Goal: Information Seeking & Learning: Check status

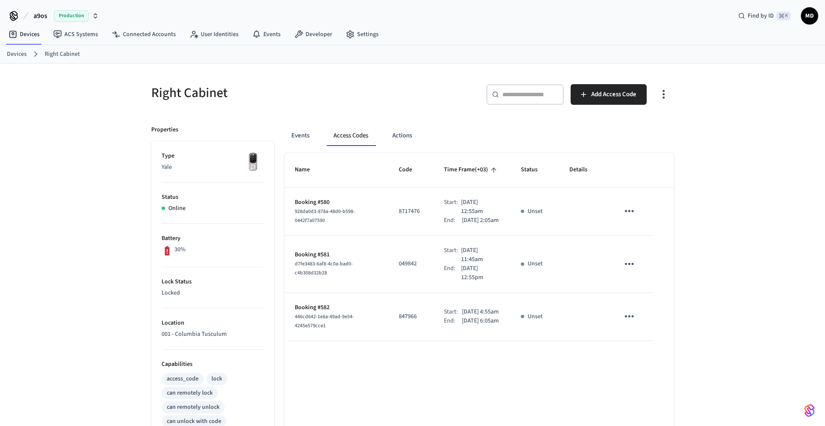
click at [15, 57] on link "Devices" at bounding box center [17, 54] width 20 height 9
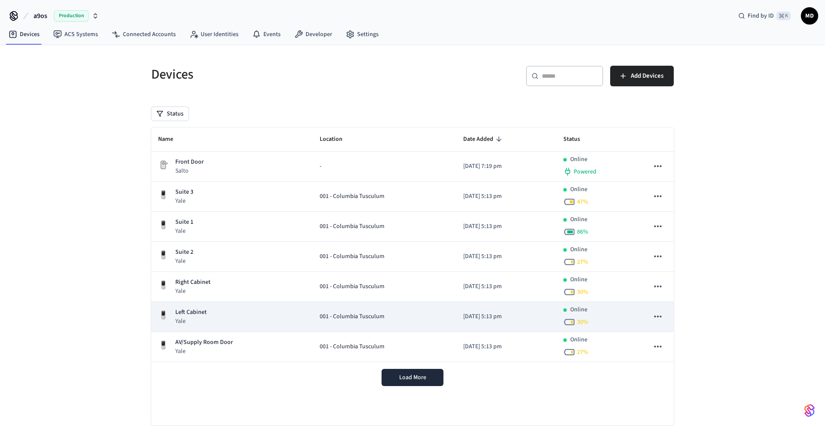
click at [257, 323] on div "Left Cabinet Yale" at bounding box center [232, 317] width 148 height 18
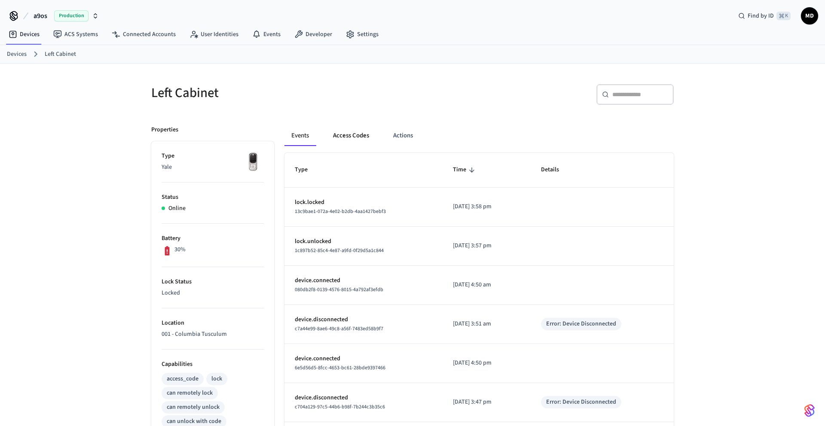
click at [348, 133] on button "Access Codes" at bounding box center [351, 136] width 50 height 21
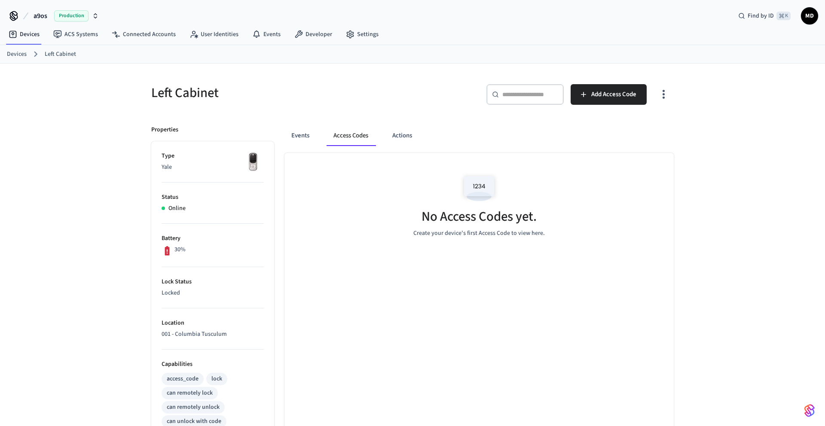
click at [21, 55] on link "Devices" at bounding box center [17, 54] width 20 height 9
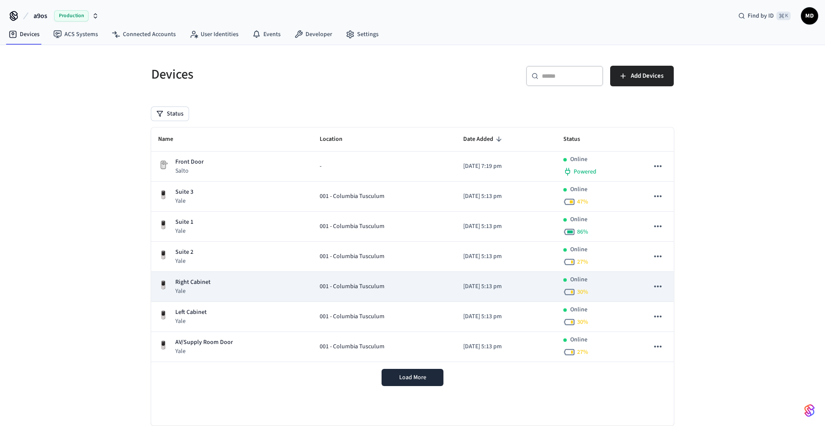
click at [274, 291] on div "Right Cabinet Yale" at bounding box center [232, 287] width 148 height 18
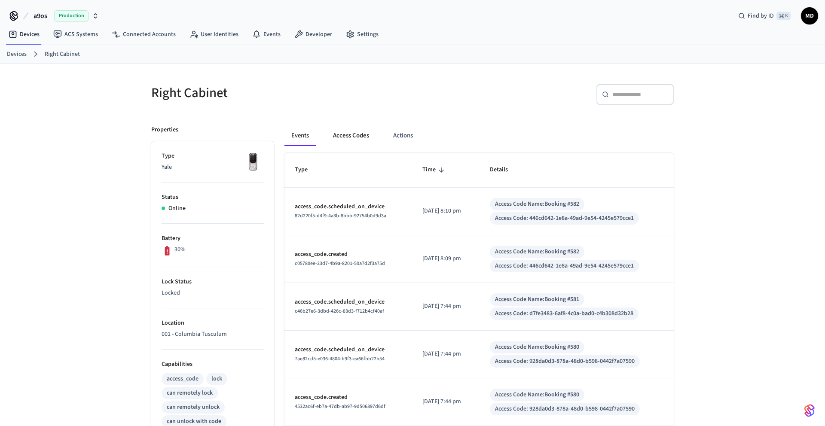
click at [344, 134] on button "Access Codes" at bounding box center [351, 136] width 50 height 21
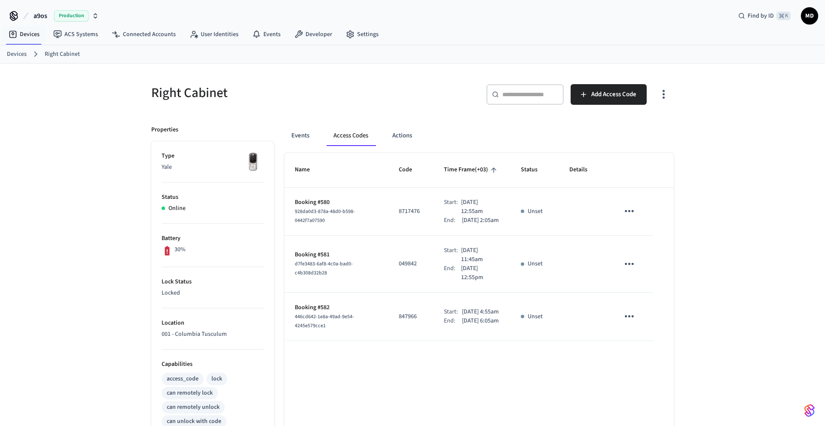
click at [15, 54] on link "Devices" at bounding box center [17, 54] width 20 height 9
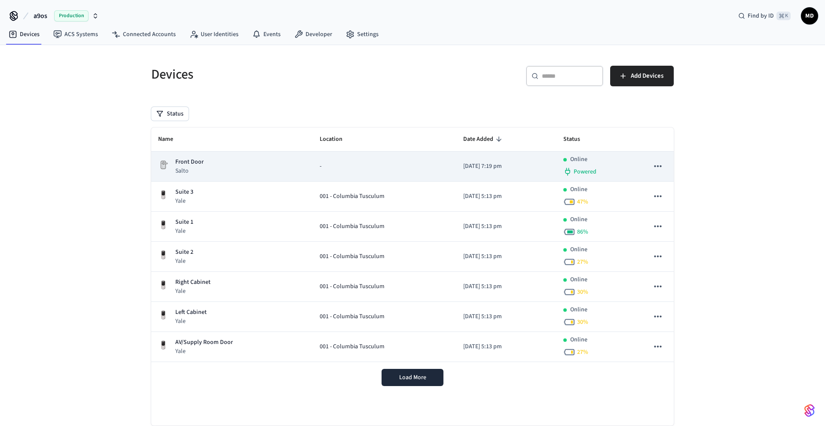
click at [220, 172] on div "Front Door Salto" at bounding box center [232, 167] width 148 height 18
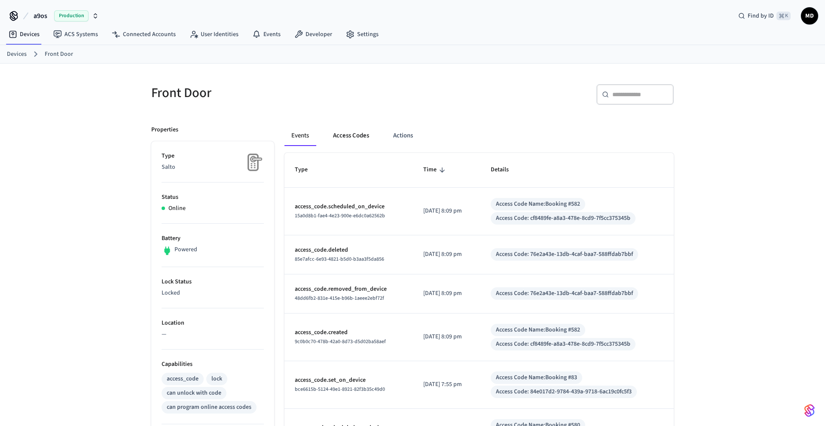
click at [343, 137] on button "Access Codes" at bounding box center [351, 136] width 50 height 21
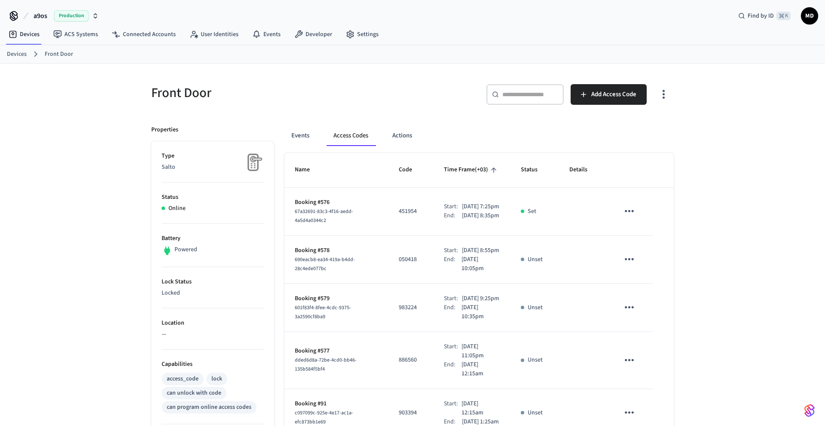
click at [22, 49] on ol "Devices Front Door" at bounding box center [416, 54] width 818 height 11
click at [26, 51] on link "Devices" at bounding box center [17, 54] width 20 height 9
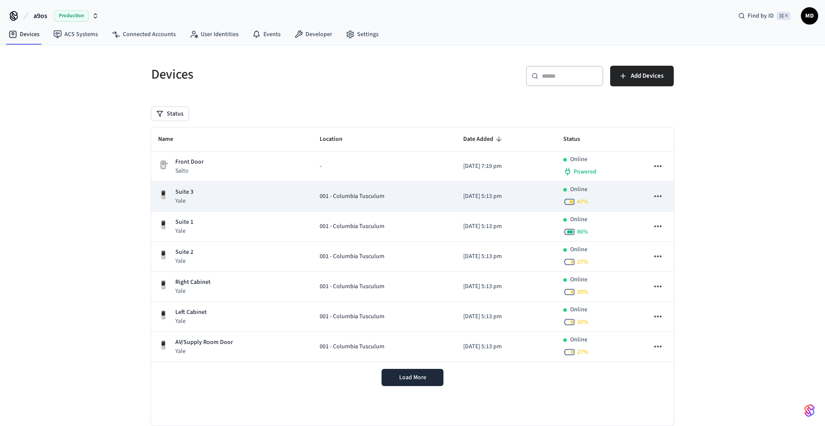
click at [338, 206] on td "001 - Columbia Tusculum" at bounding box center [385, 197] width 144 height 30
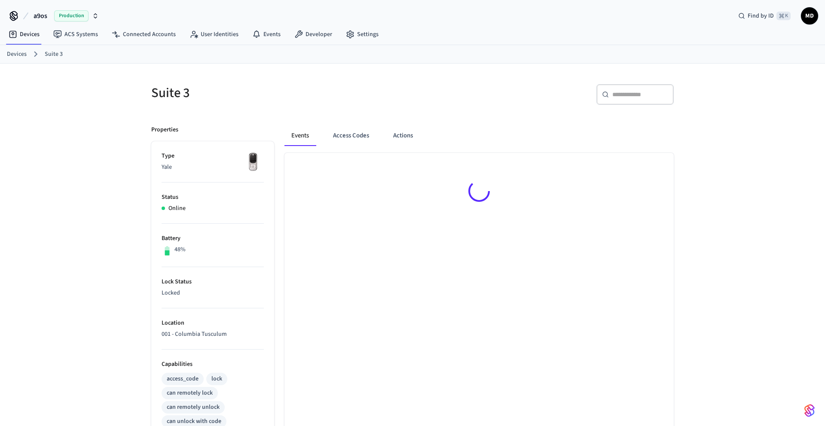
click at [11, 53] on link "Devices" at bounding box center [17, 54] width 20 height 9
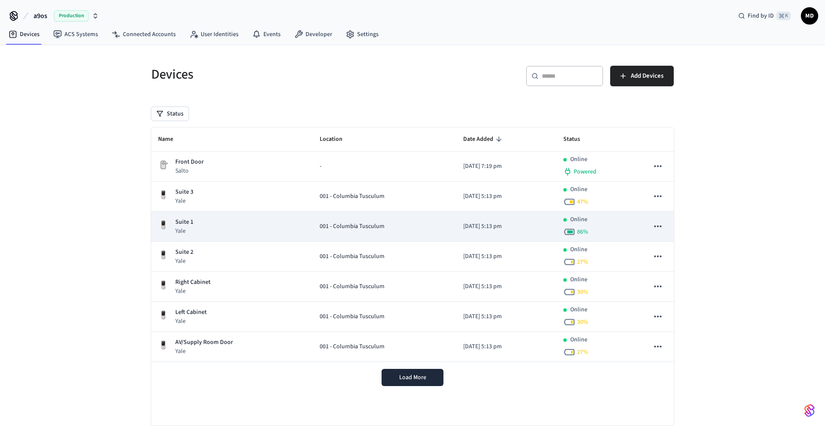
click at [257, 237] on td "Suite 1 Yale" at bounding box center [232, 227] width 162 height 30
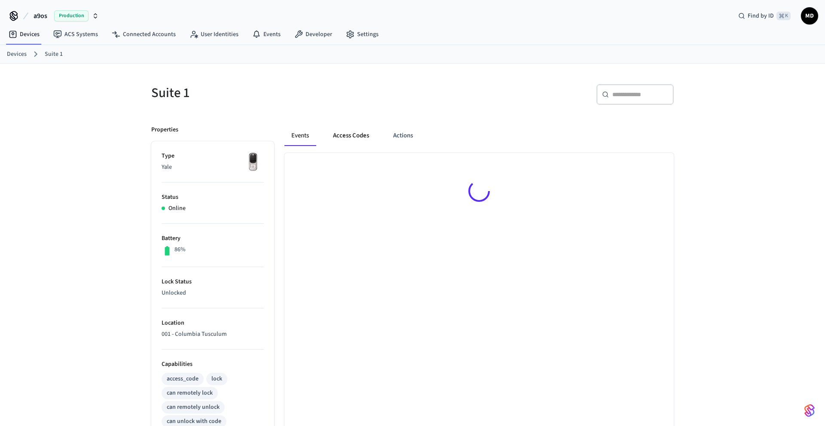
click at [361, 132] on button "Access Codes" at bounding box center [351, 136] width 50 height 21
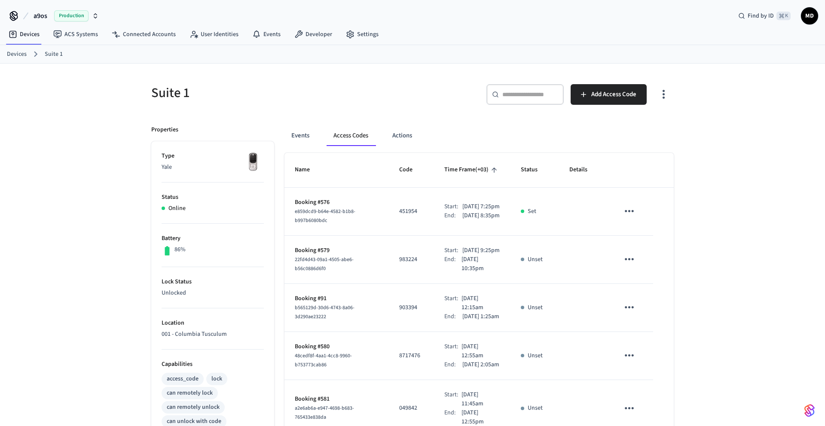
click at [21, 54] on link "Devices" at bounding box center [17, 54] width 20 height 9
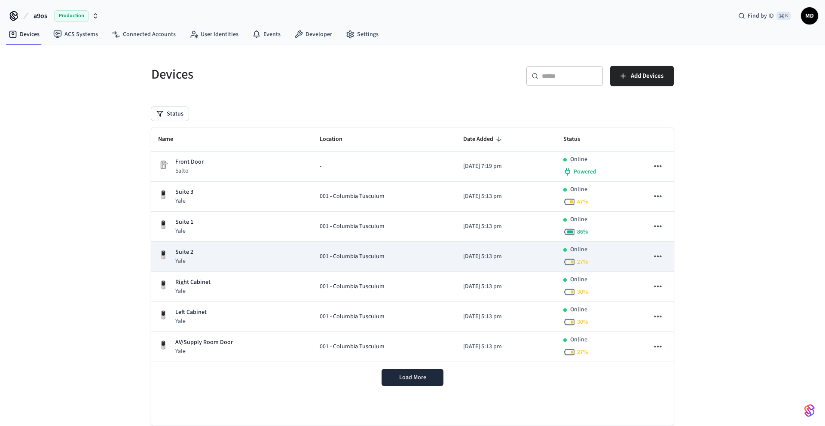
click at [218, 257] on div "Suite 2 Yale" at bounding box center [232, 257] width 148 height 18
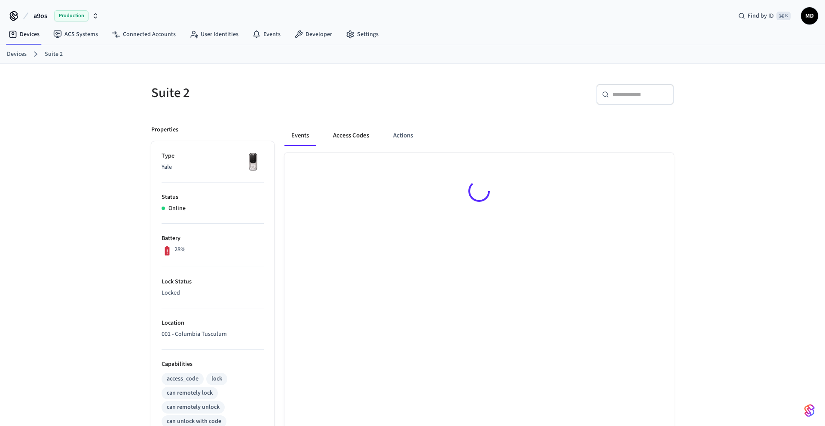
click at [351, 136] on button "Access Codes" at bounding box center [351, 136] width 50 height 21
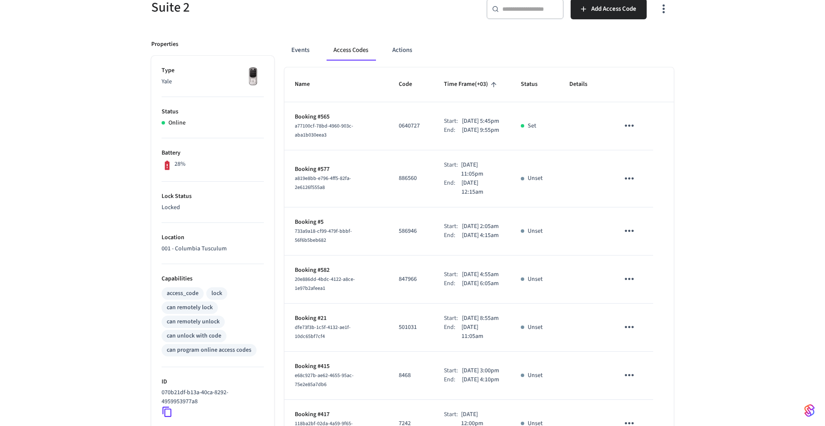
scroll to position [95, 0]
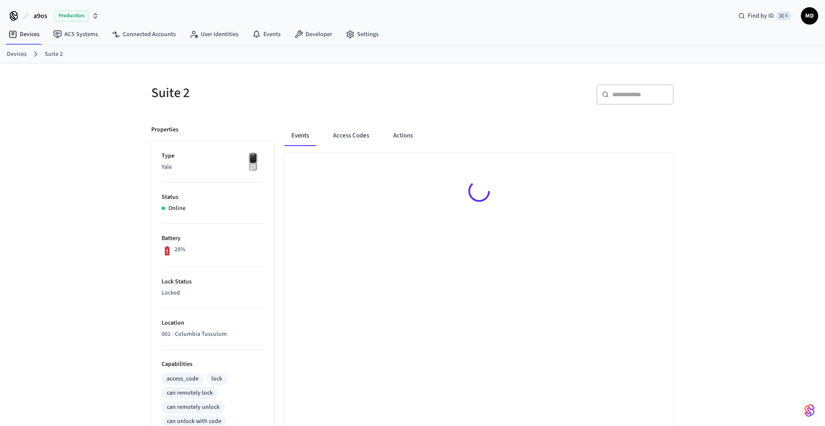
scroll to position [95, 0]
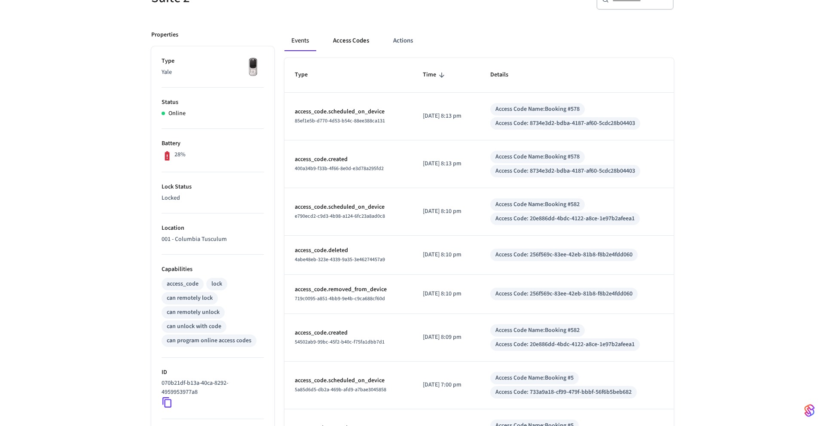
click at [355, 34] on button "Access Codes" at bounding box center [351, 41] width 50 height 21
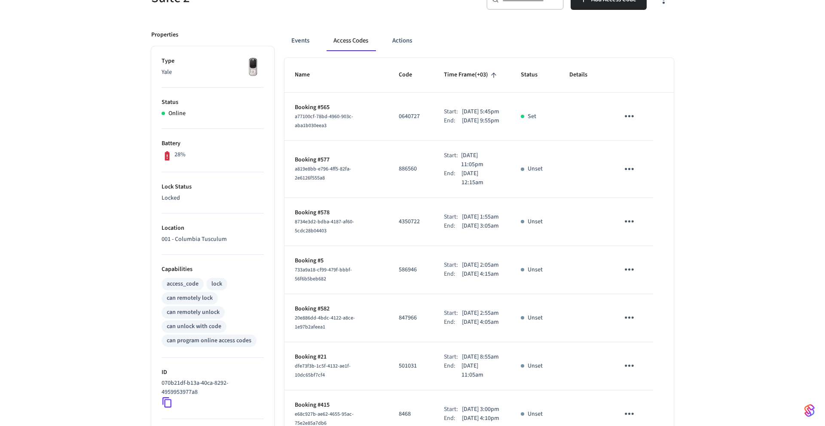
drag, startPoint x: 454, startPoint y: 345, endPoint x: 481, endPoint y: 360, distance: 31.0
click at [481, 327] on div "Start: Oct 4th 2025 2:55am End: Oct 4th 2025 4:05am" at bounding box center [472, 318] width 56 height 18
click at [470, 327] on p "Oct 4th 2025 4:05am" at bounding box center [480, 322] width 37 height 9
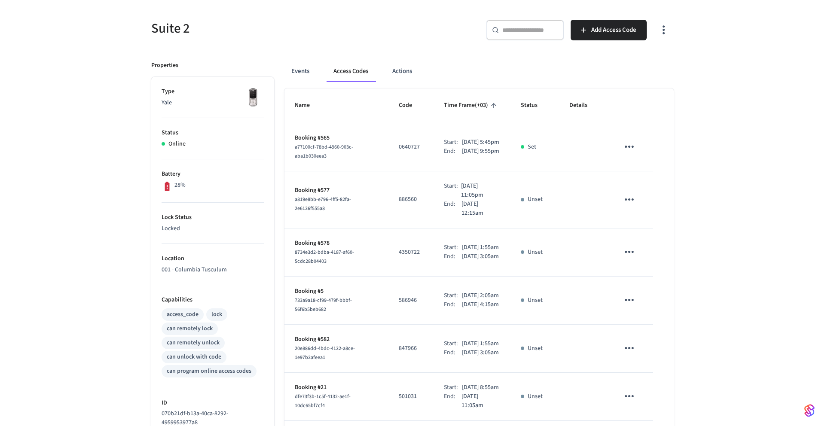
scroll to position [0, 0]
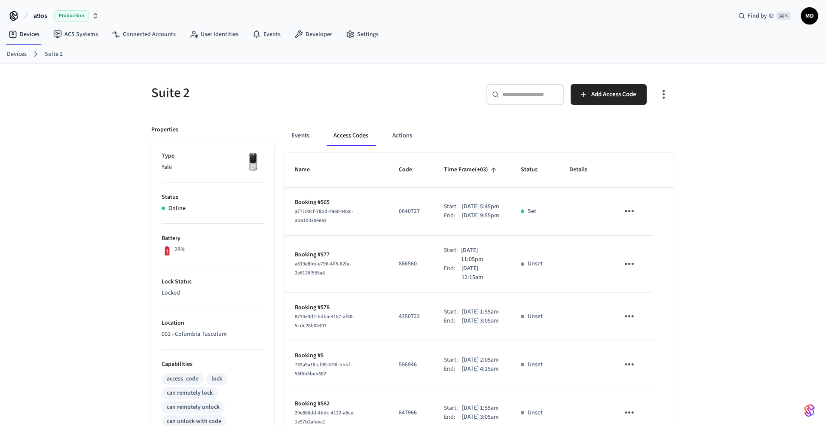
click at [24, 51] on link "Devices" at bounding box center [17, 54] width 20 height 9
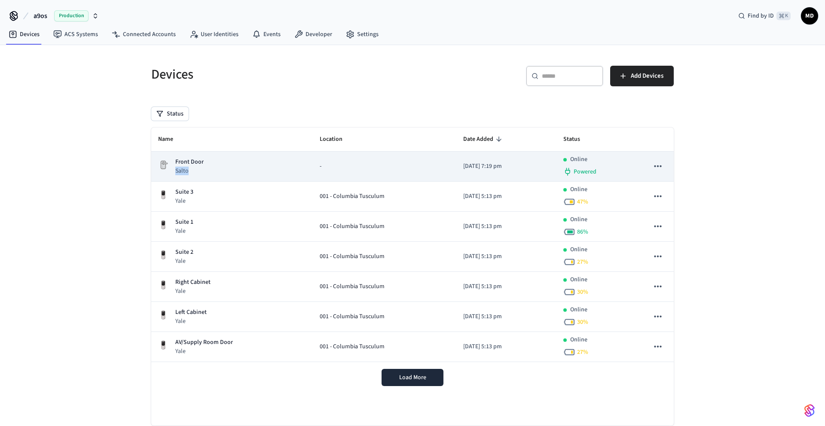
click at [216, 167] on div "Front Door Salto" at bounding box center [232, 167] width 148 height 18
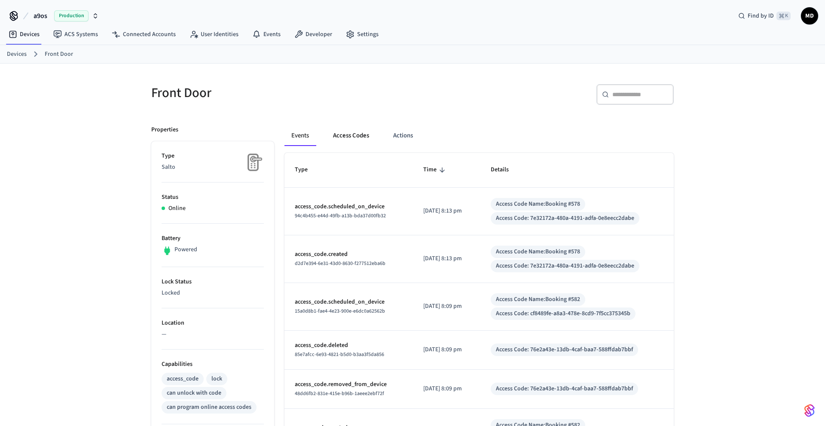
click at [344, 135] on button "Access Codes" at bounding box center [351, 136] width 50 height 21
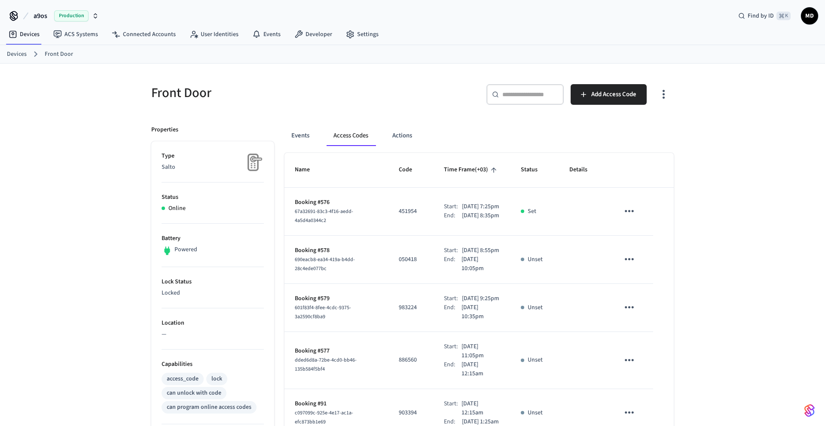
click at [24, 55] on link "Devices" at bounding box center [17, 54] width 20 height 9
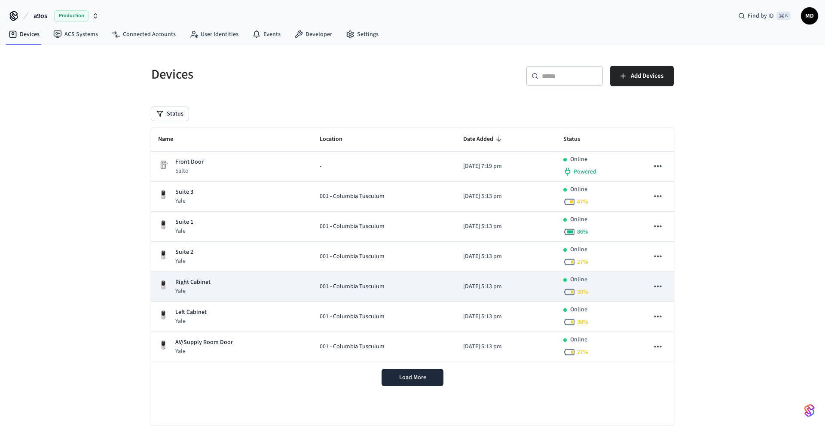
click at [236, 293] on div "Right Cabinet Yale" at bounding box center [232, 287] width 148 height 18
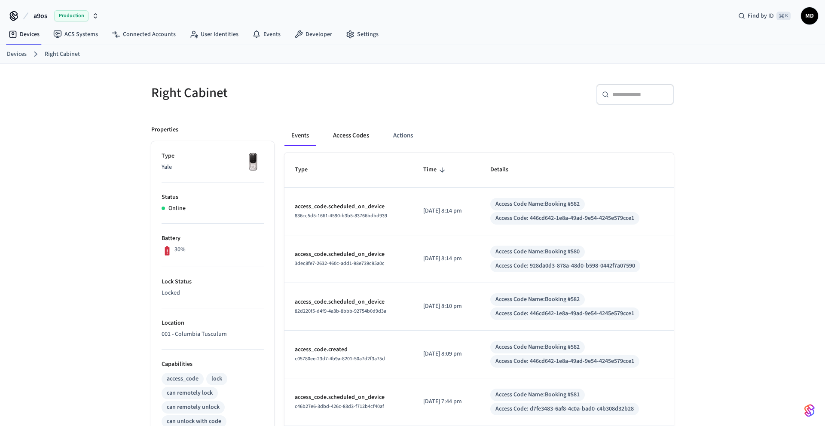
click at [357, 139] on button "Access Codes" at bounding box center [351, 136] width 50 height 21
click at [353, 140] on button "Access Codes" at bounding box center [351, 136] width 50 height 21
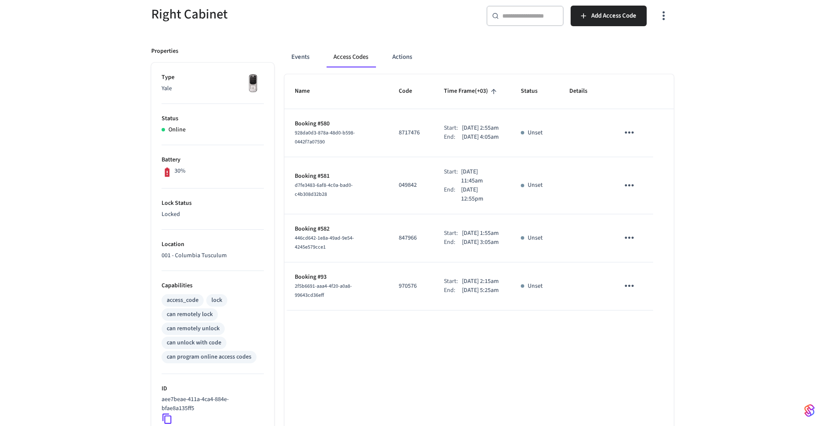
scroll to position [80, 0]
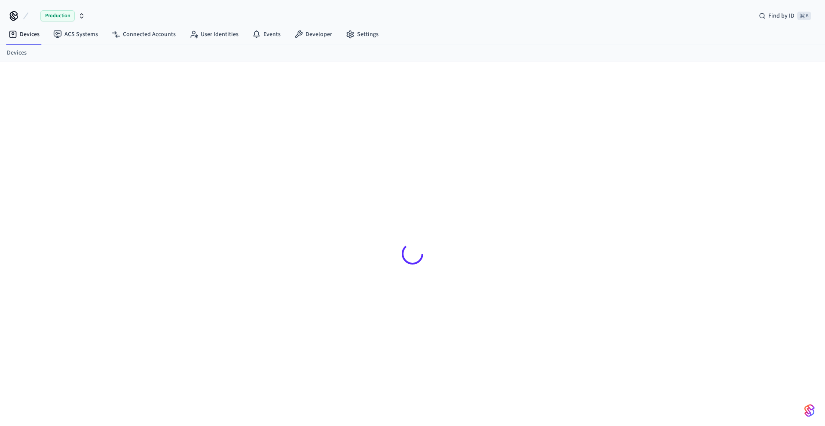
scroll to position [80, 0]
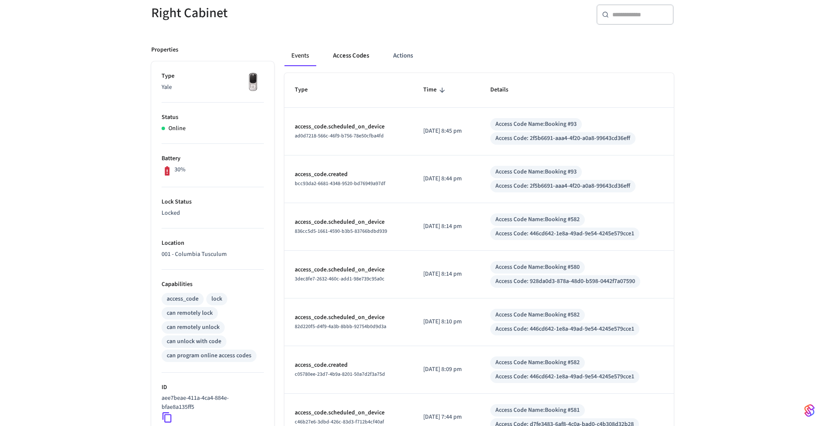
click at [358, 55] on button "Access Codes" at bounding box center [351, 56] width 50 height 21
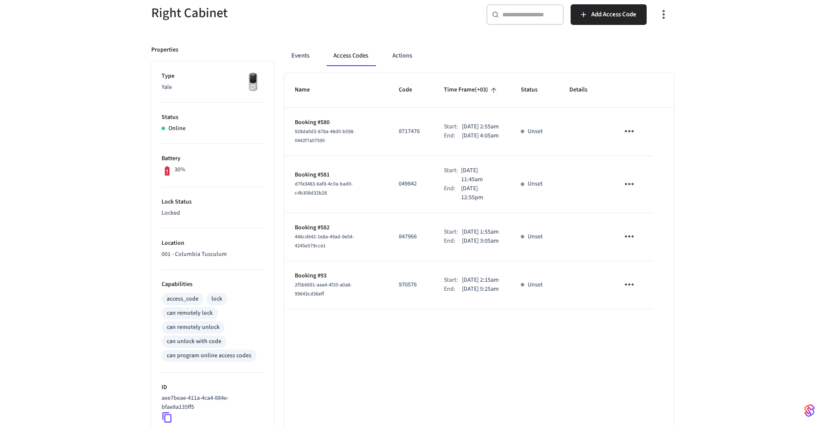
scroll to position [0, 0]
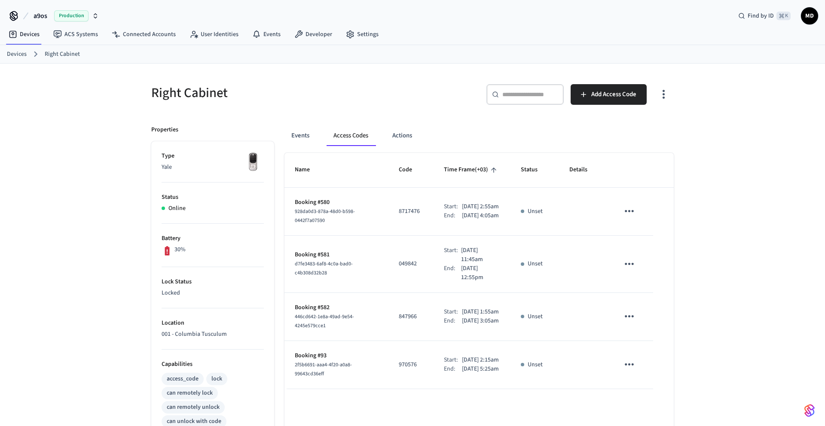
click at [21, 52] on link "Devices" at bounding box center [17, 54] width 20 height 9
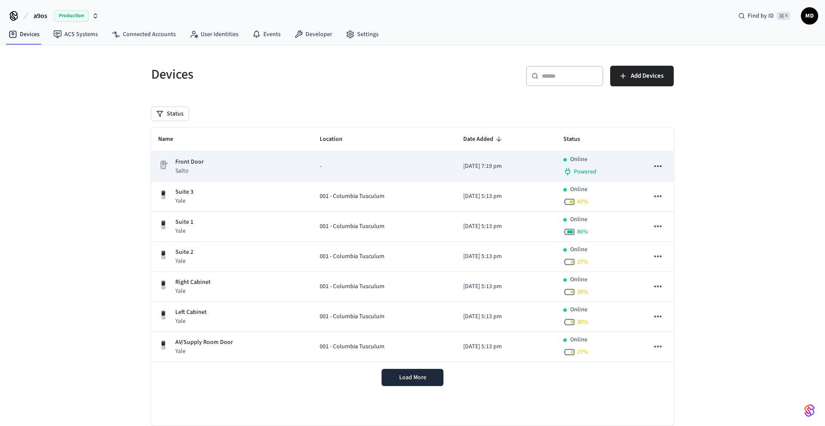
click at [279, 168] on div "Front Door Salto" at bounding box center [232, 167] width 148 height 18
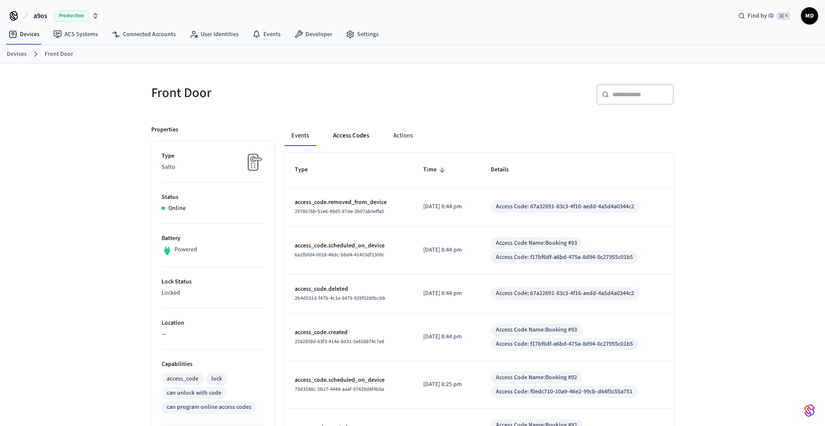
click at [358, 142] on button "Access Codes" at bounding box center [351, 136] width 50 height 21
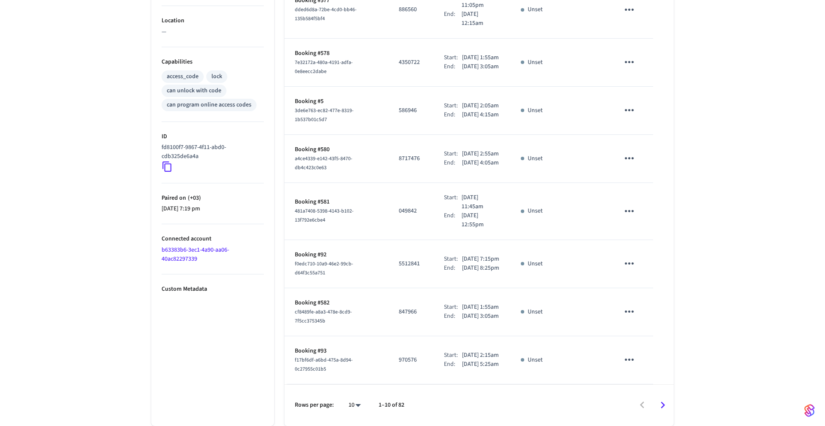
scroll to position [375, 0]
click at [358, 405] on body "a9os Production Find by ID ⌘ K MD Devices ACS Systems Connected Accounts User I…" at bounding box center [412, 61] width 825 height 729
click at [666, 400] on div at bounding box center [412, 213] width 825 height 426
click at [663, 405] on icon "Go to next page" at bounding box center [663, 405] width 4 height 7
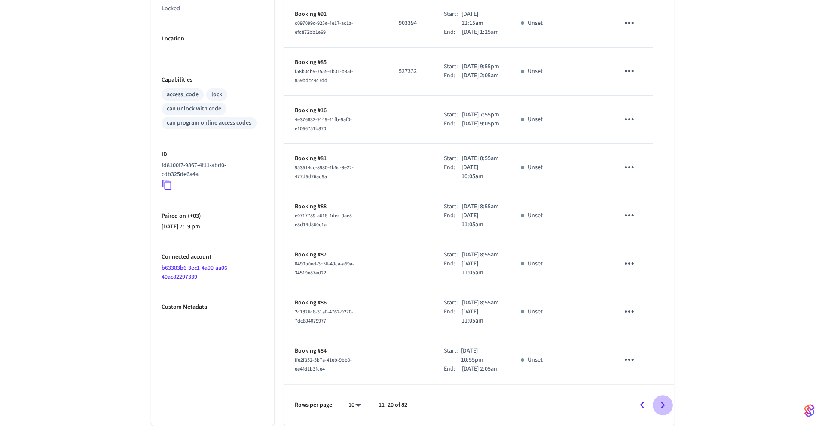
click at [661, 405] on icon "Go to next page" at bounding box center [662, 405] width 13 height 13
click at [666, 399] on button "Go to next page" at bounding box center [663, 405] width 20 height 20
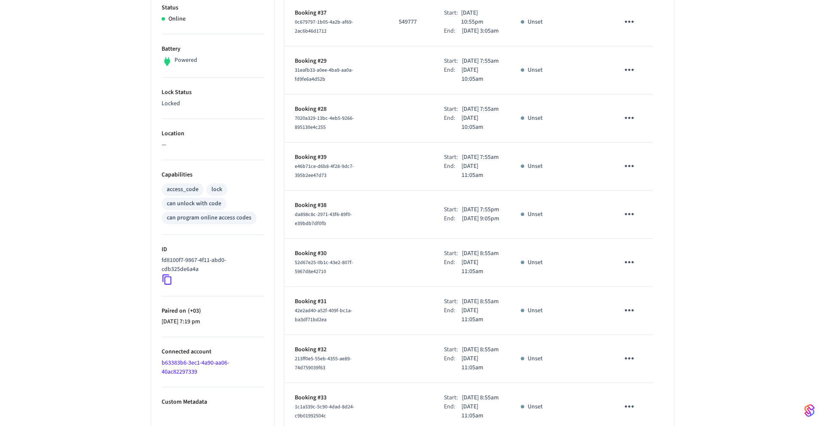
scroll to position [180, 0]
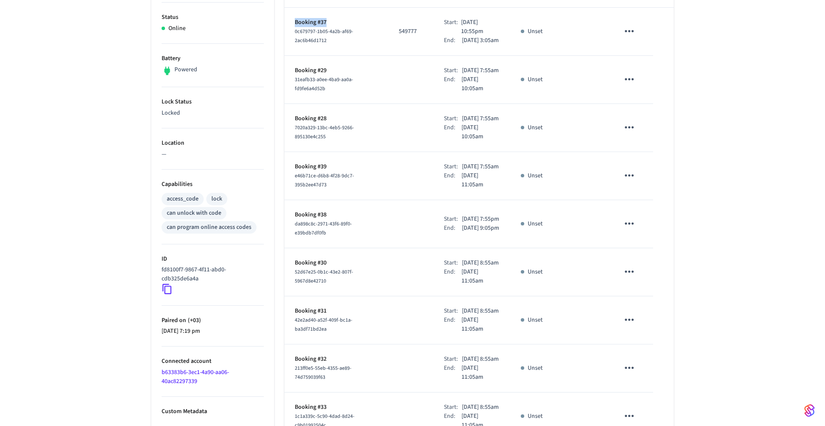
drag, startPoint x: 295, startPoint y: 25, endPoint x: 378, endPoint y: 25, distance: 82.5
click at [378, 25] on td "Booking #37 0c679797-1b05-4a2b-af69-2ac6b46d1712" at bounding box center [337, 32] width 104 height 48
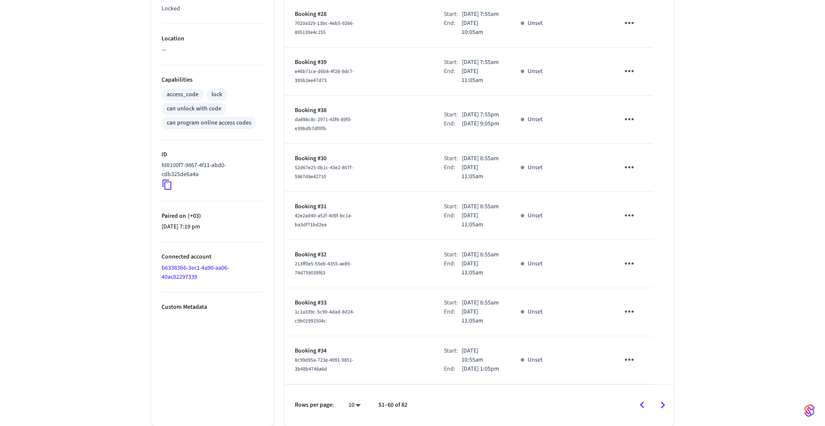
scroll to position [375, 0]
click at [662, 409] on icon "Go to next page" at bounding box center [662, 405] width 13 height 13
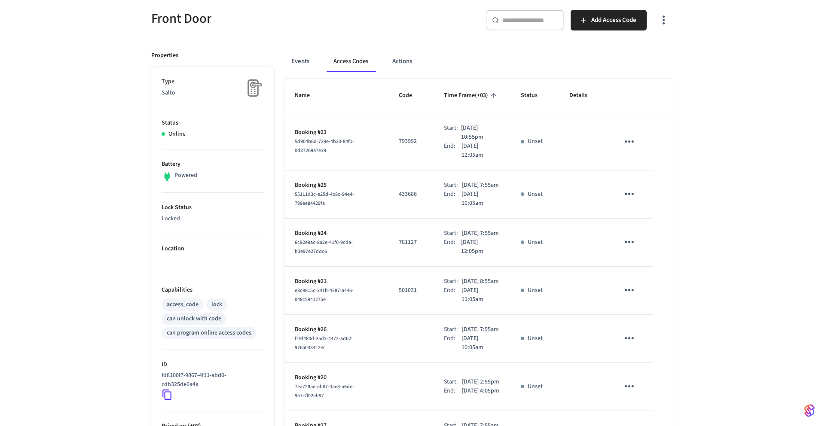
scroll to position [72, 0]
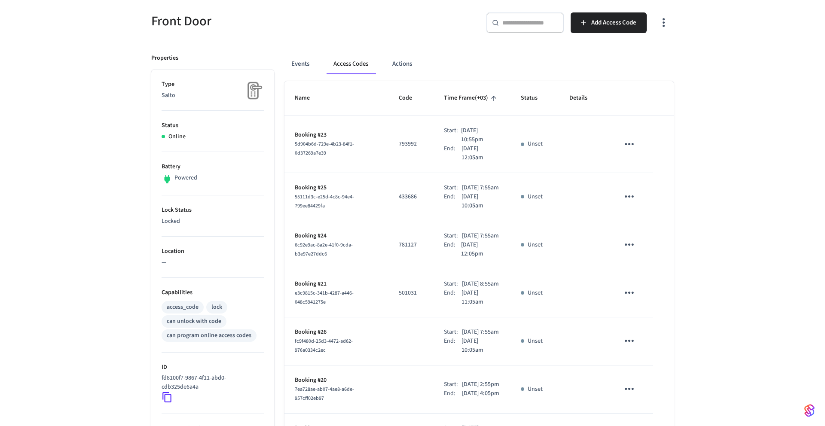
click at [522, 26] on input "text" at bounding box center [531, 22] width 56 height 9
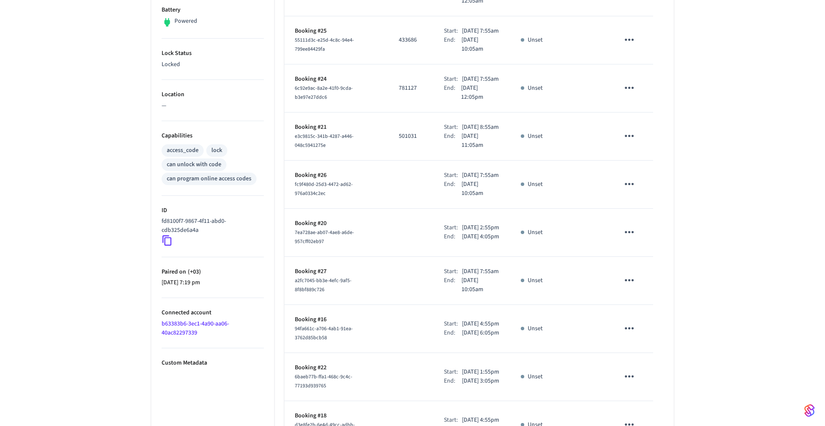
scroll to position [0, 0]
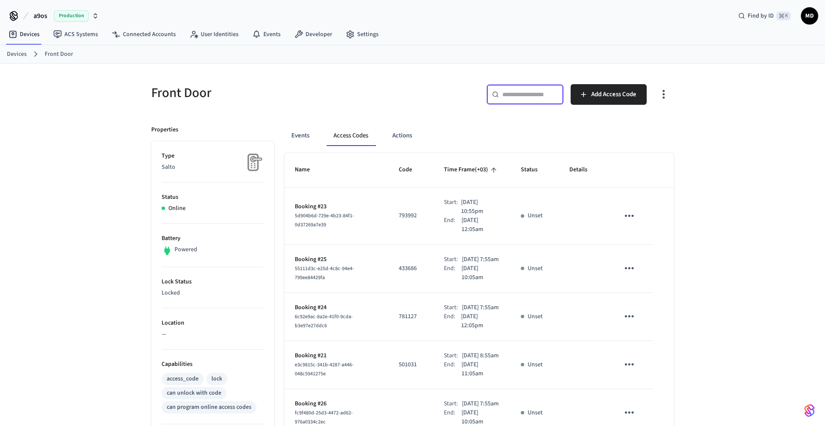
type input "*"
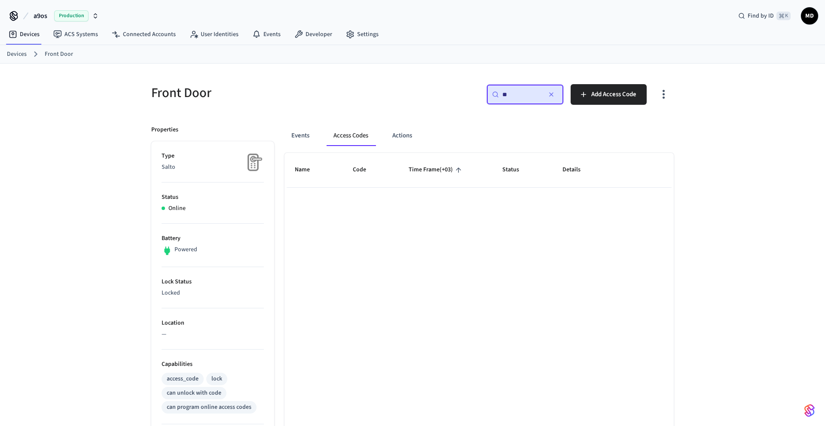
type input "*"
type input "***"
type input "******"
click at [534, 131] on div "Events Access Codes Actions" at bounding box center [479, 136] width 389 height 21
click at [551, 91] on icon "button" at bounding box center [551, 94] width 7 height 7
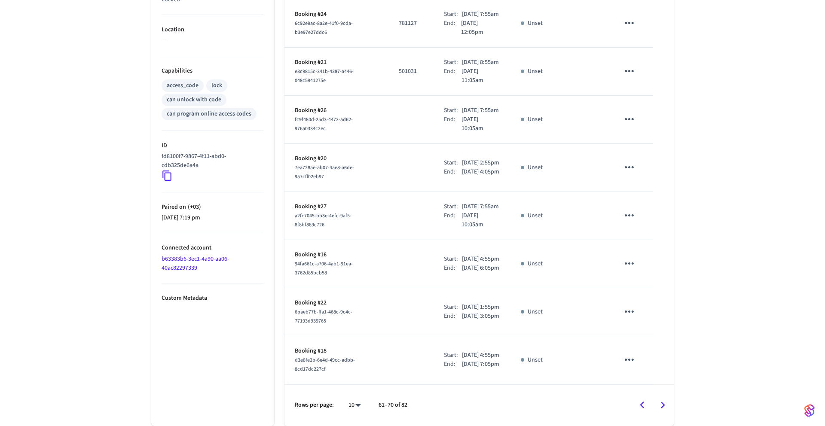
scroll to position [375, 0]
click at [657, 406] on icon "Go to next page" at bounding box center [662, 405] width 13 height 13
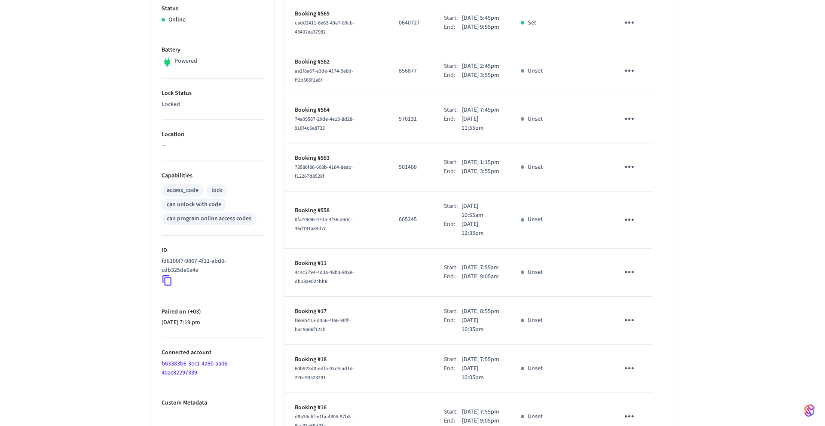
scroll to position [371, 0]
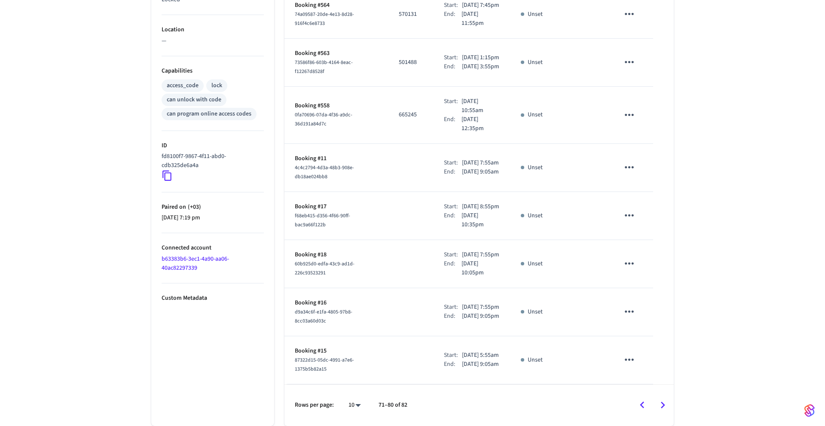
click at [660, 403] on icon "Go to next page" at bounding box center [662, 405] width 13 height 13
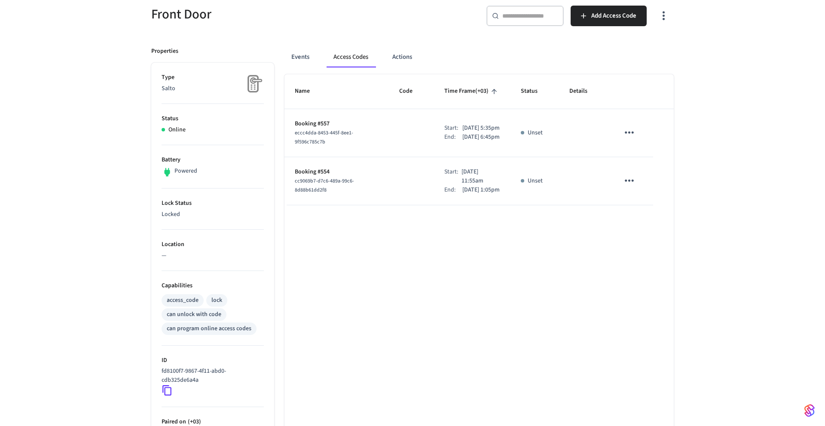
scroll to position [183, 0]
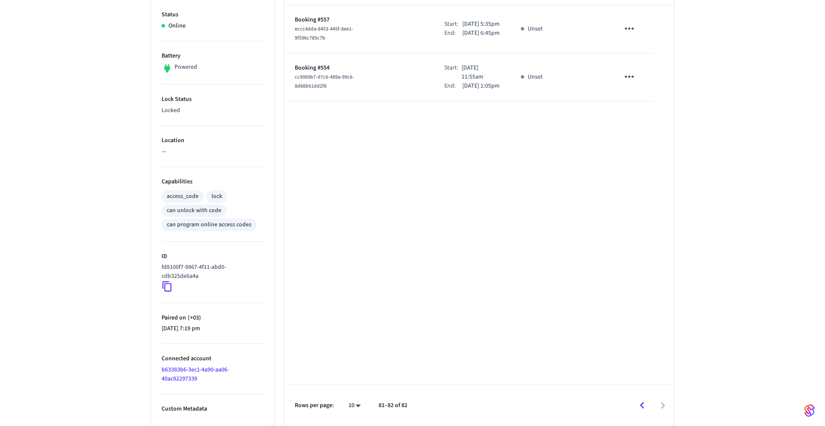
click at [641, 401] on icon "Go to previous page" at bounding box center [642, 405] width 13 height 13
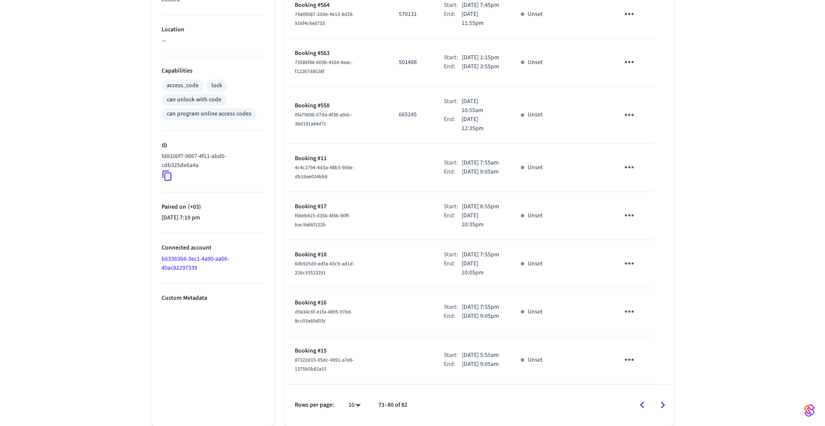
scroll to position [375, 0]
click at [645, 403] on icon "Go to previous page" at bounding box center [642, 405] width 13 height 13
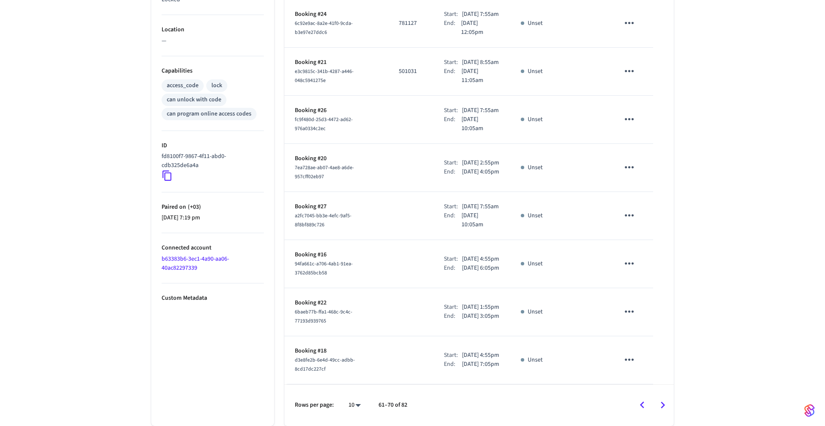
click at [644, 408] on icon "Go to previous page" at bounding box center [643, 405] width 4 height 7
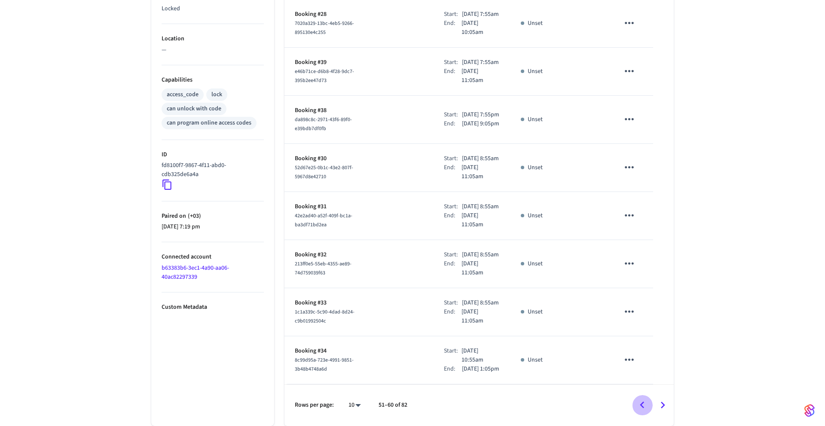
click at [642, 402] on icon "Go to previous page" at bounding box center [642, 405] width 13 height 13
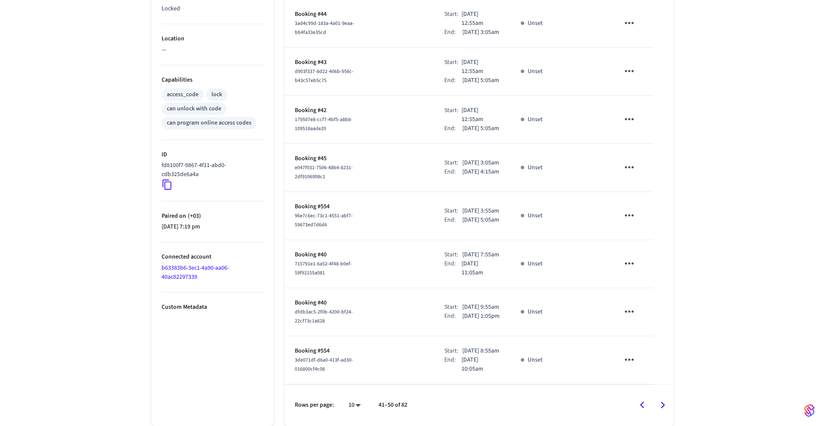
click at [638, 403] on icon "Go to previous page" at bounding box center [642, 405] width 13 height 13
click at [642, 405] on icon "Go to previous page" at bounding box center [643, 405] width 4 height 7
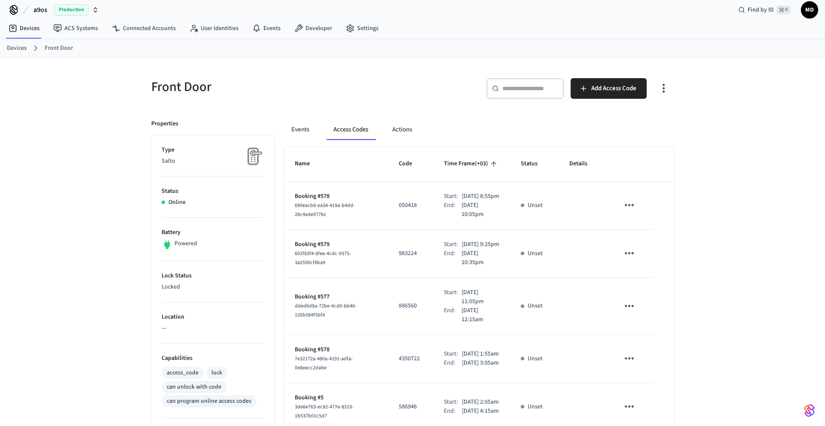
scroll to position [0, 0]
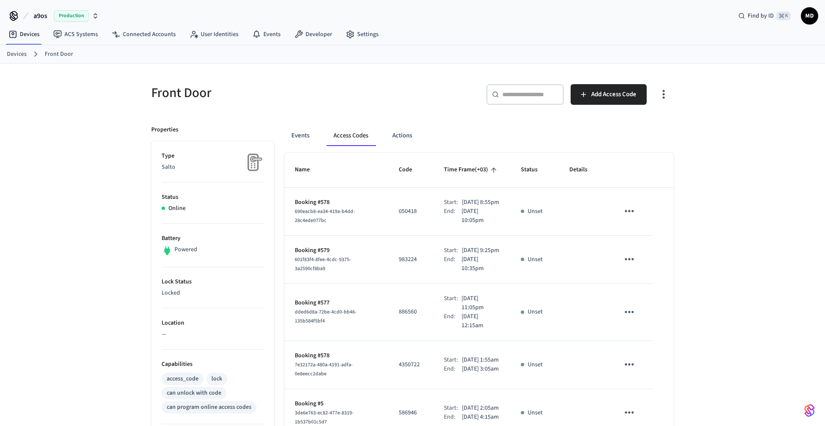
click at [27, 55] on ol "Devices Front Door" at bounding box center [416, 54] width 818 height 11
click at [21, 55] on link "Devices" at bounding box center [17, 54] width 20 height 9
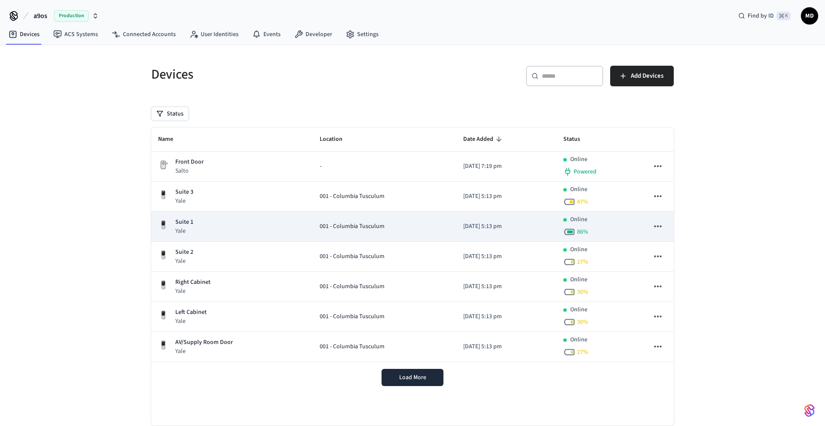
click at [221, 228] on div "Suite 1 Yale" at bounding box center [232, 227] width 148 height 18
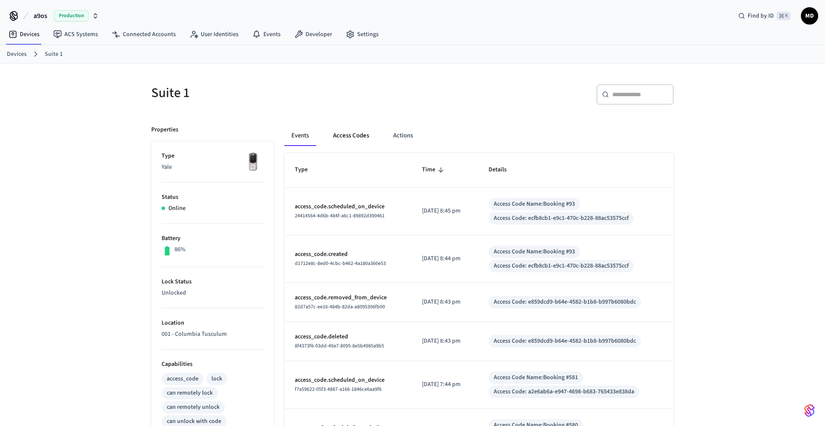
click at [353, 135] on button "Access Codes" at bounding box center [351, 136] width 50 height 21
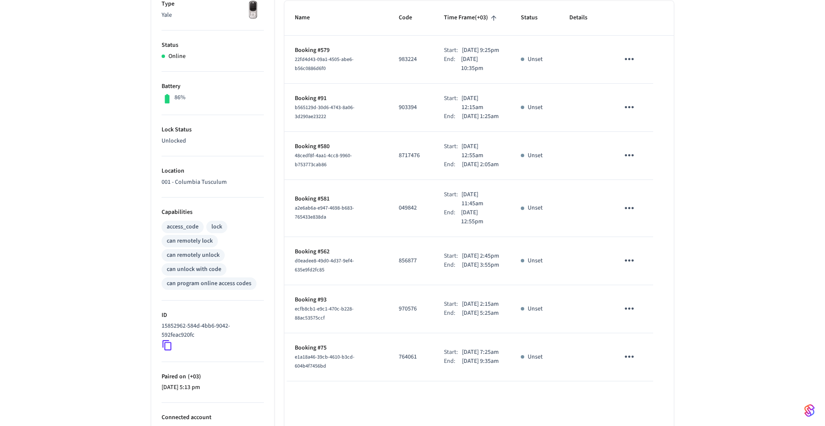
scroll to position [211, 0]
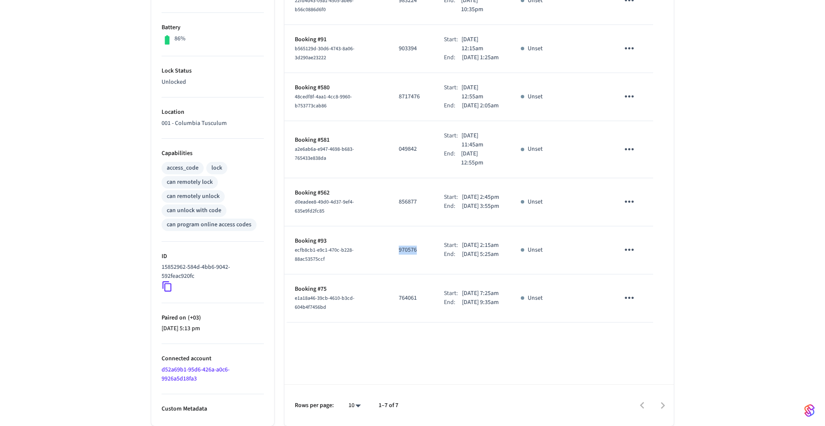
drag, startPoint x: 389, startPoint y: 288, endPoint x: 420, endPoint y: 288, distance: 31.8
click at [420, 275] on td "970576" at bounding box center [411, 251] width 45 height 48
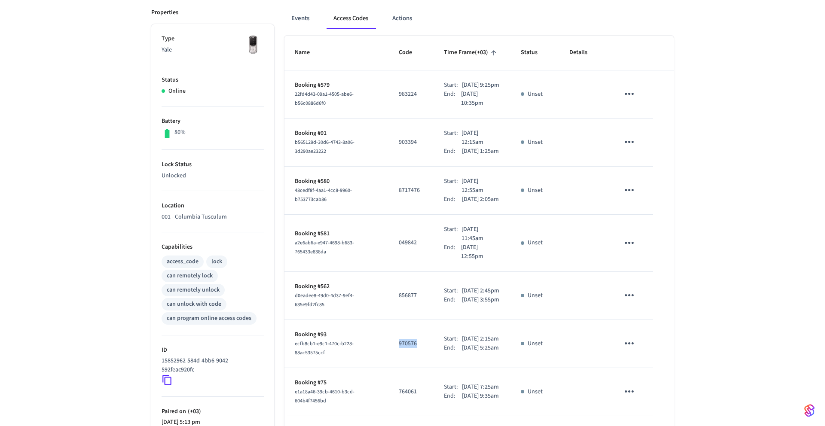
scroll to position [0, 0]
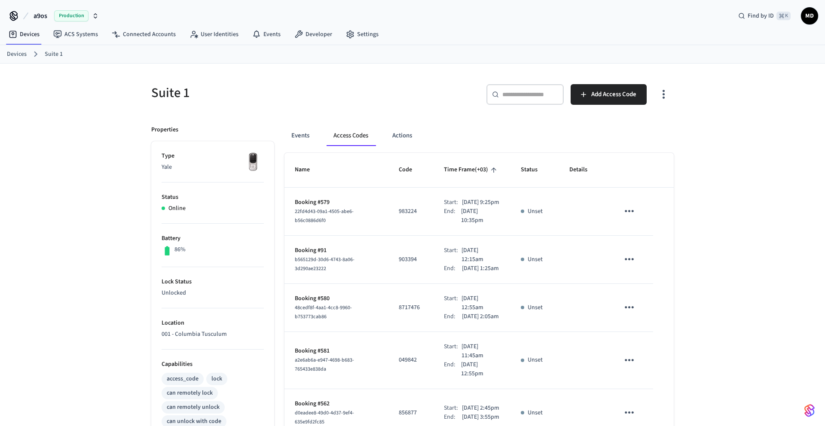
click at [21, 51] on link "Devices" at bounding box center [17, 54] width 20 height 9
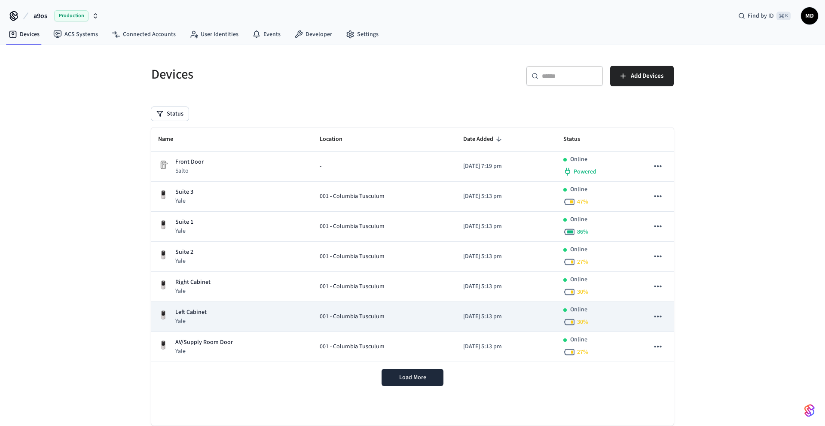
click at [239, 311] on div "Left Cabinet Yale" at bounding box center [232, 317] width 148 height 18
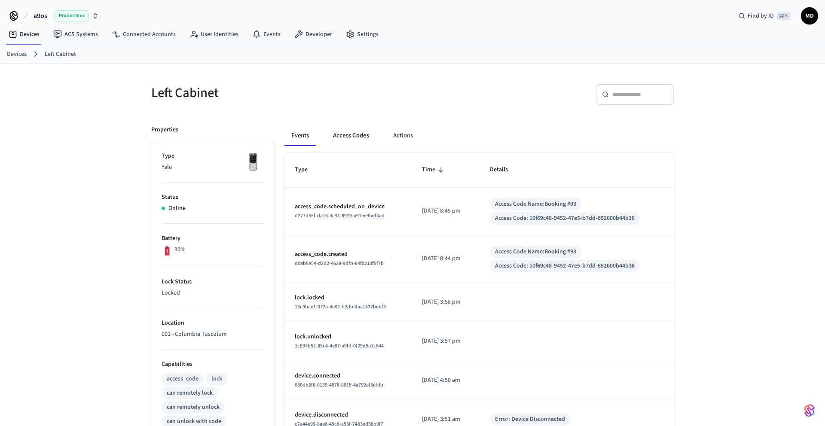
click at [348, 135] on button "Access Codes" at bounding box center [351, 136] width 50 height 21
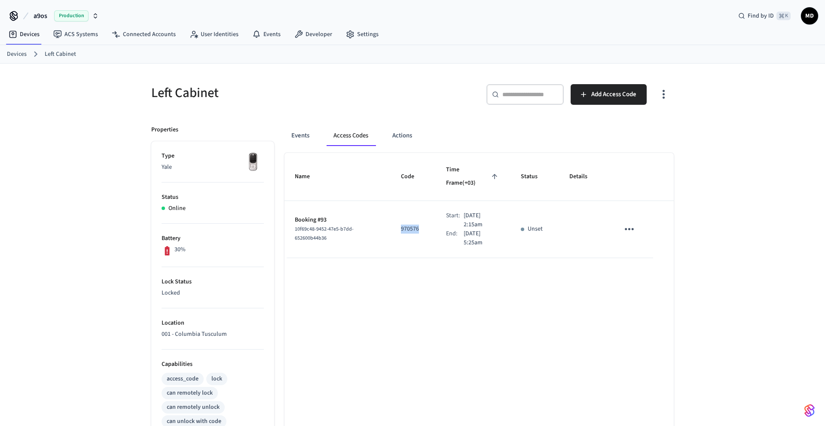
drag, startPoint x: 392, startPoint y: 214, endPoint x: 425, endPoint y: 213, distance: 33.1
click at [425, 214] on td "970576" at bounding box center [413, 229] width 45 height 57
click at [438, 271] on div "Name Code Time Frame (+03) Status Details Booking #93 10f69c48-9452-47e5-b7dd-6…" at bounding box center [479, 395] width 389 height 484
click at [17, 57] on link "Devices" at bounding box center [17, 54] width 20 height 9
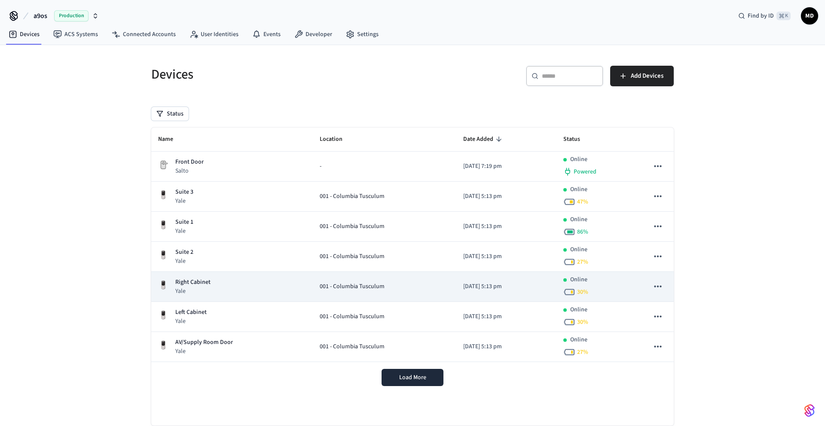
click at [268, 296] on td "Right Cabinet Yale" at bounding box center [232, 287] width 162 height 30
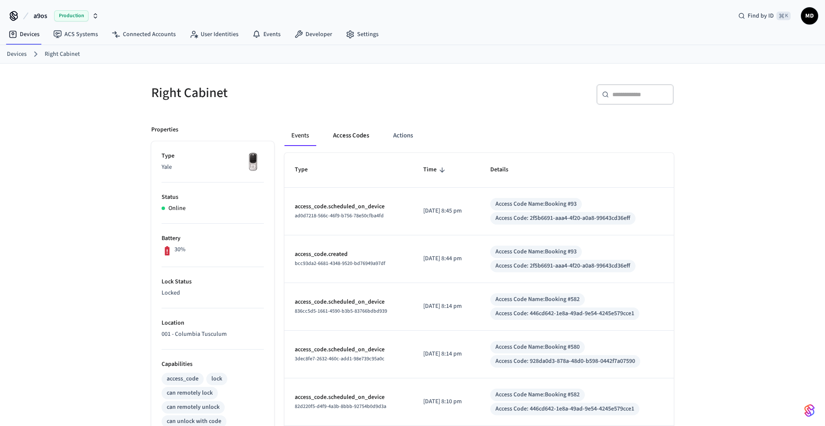
click at [365, 139] on button "Access Codes" at bounding box center [351, 136] width 50 height 21
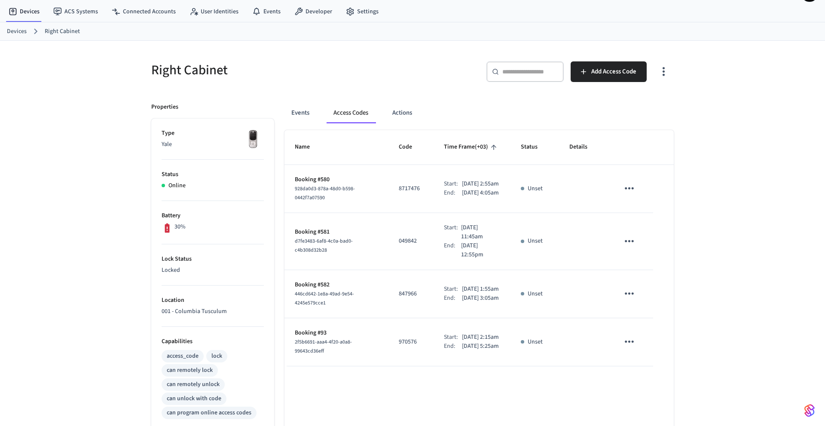
scroll to position [12, 0]
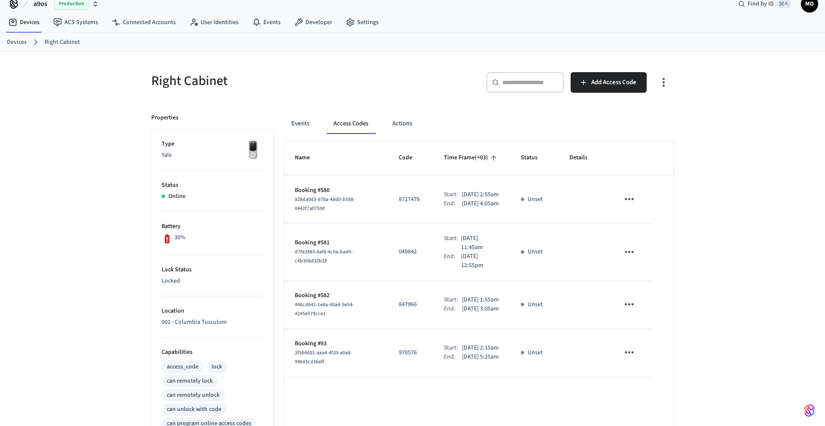
click at [26, 40] on ol "Devices Right Cabinet" at bounding box center [416, 42] width 818 height 11
click at [22, 43] on link "Devices" at bounding box center [17, 42] width 20 height 9
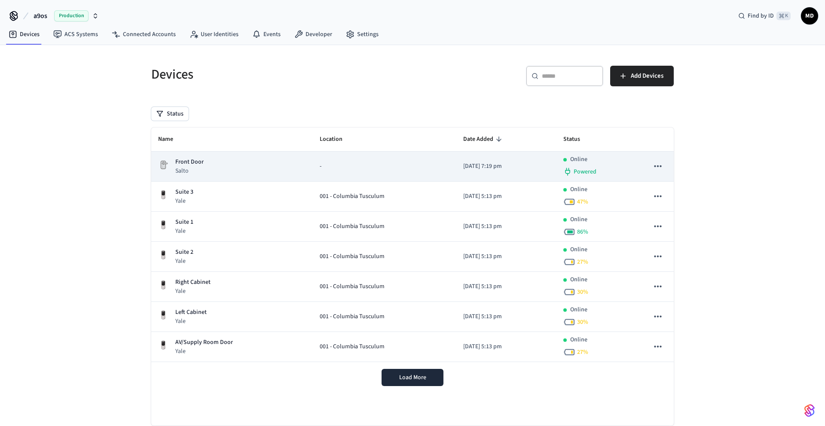
click at [239, 169] on div "Front Door Salto" at bounding box center [232, 167] width 148 height 18
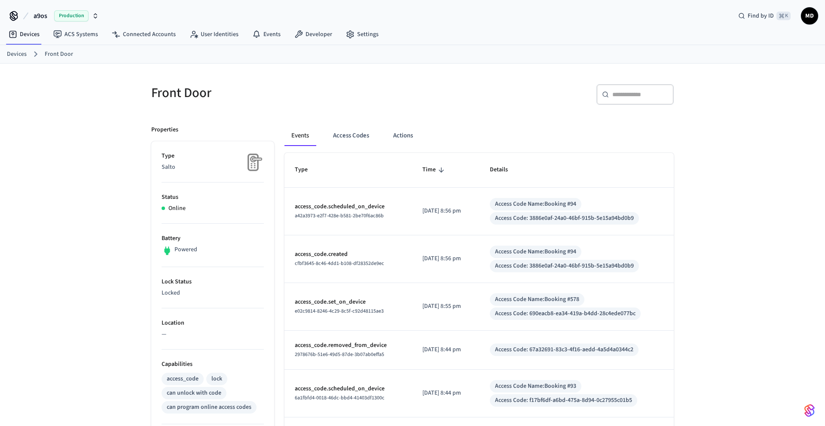
scroll to position [37, 0]
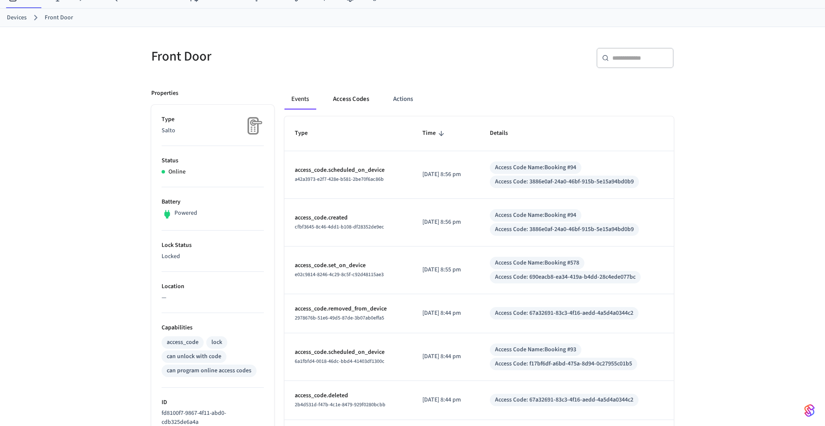
click at [356, 103] on button "Access Codes" at bounding box center [351, 99] width 50 height 21
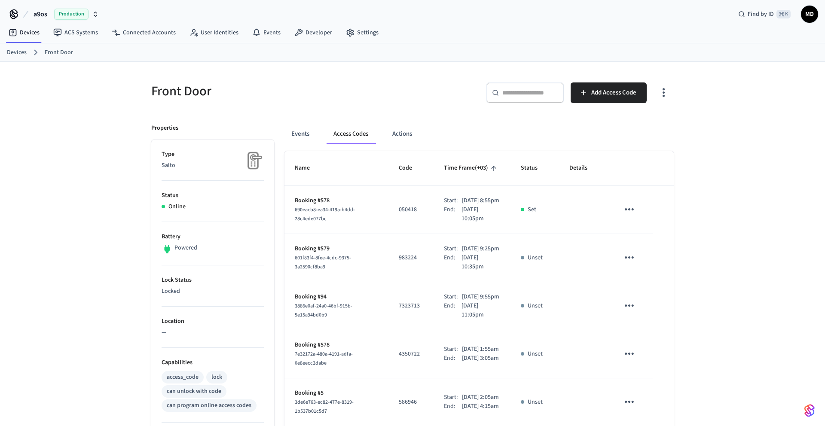
scroll to position [0, 0]
click at [19, 52] on link "Devices" at bounding box center [17, 54] width 20 height 9
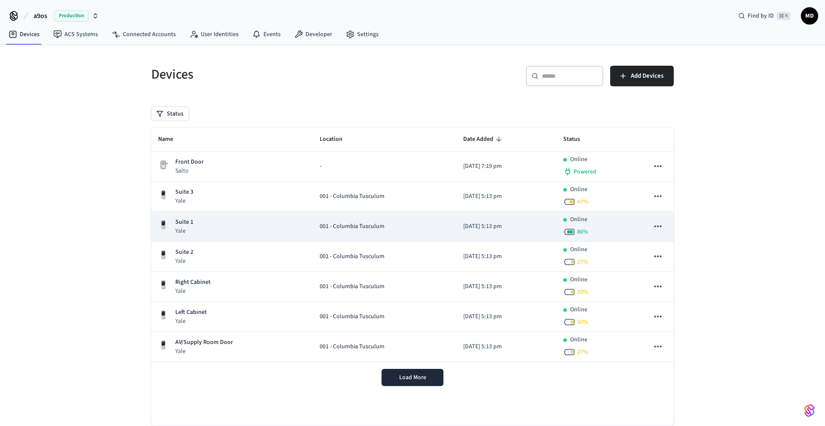
click at [251, 228] on div "Suite 1 Yale" at bounding box center [232, 227] width 148 height 18
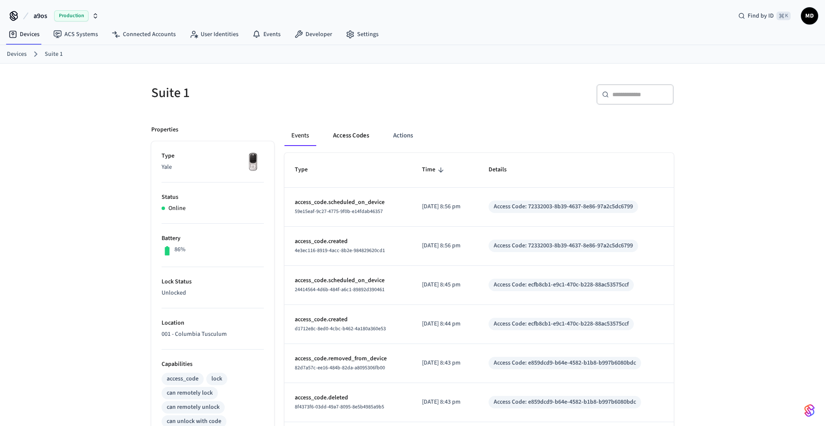
click at [373, 126] on button "Access Codes" at bounding box center [351, 136] width 50 height 21
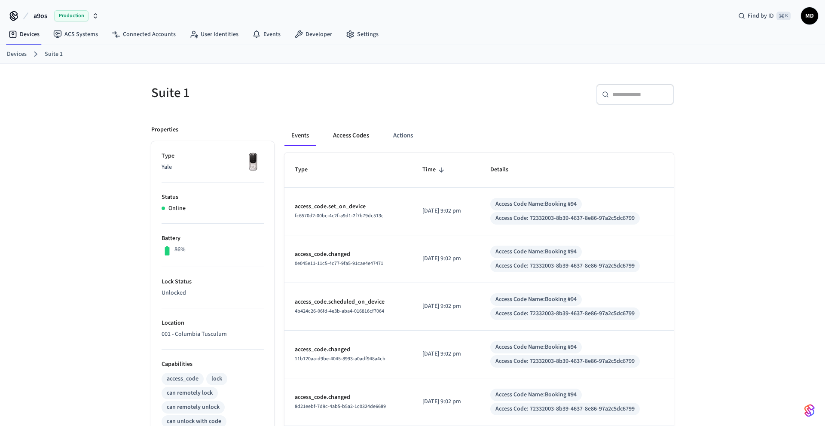
click at [349, 133] on button "Access Codes" at bounding box center [351, 136] width 50 height 21
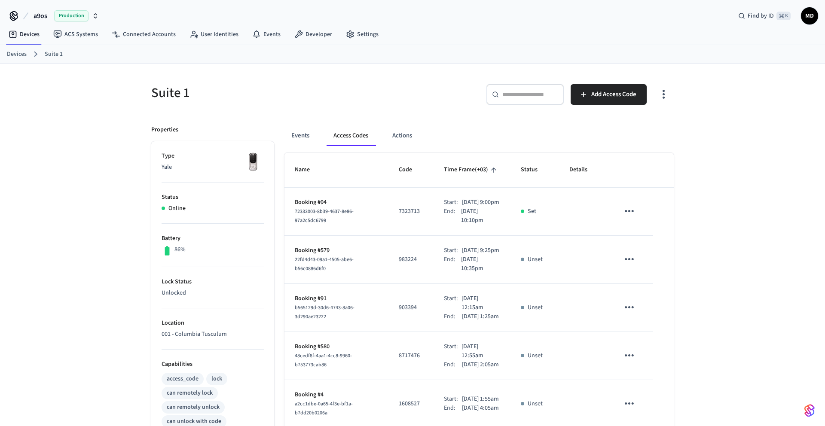
click at [20, 54] on link "Devices" at bounding box center [17, 54] width 20 height 9
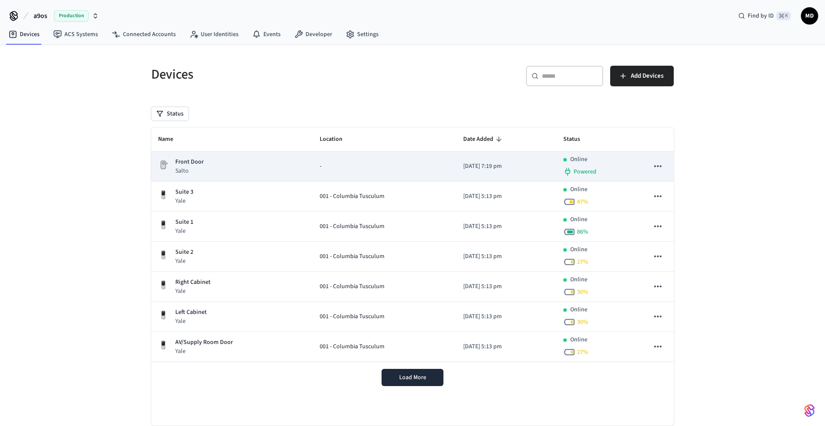
click at [233, 163] on div "Front Door Salto" at bounding box center [232, 167] width 148 height 18
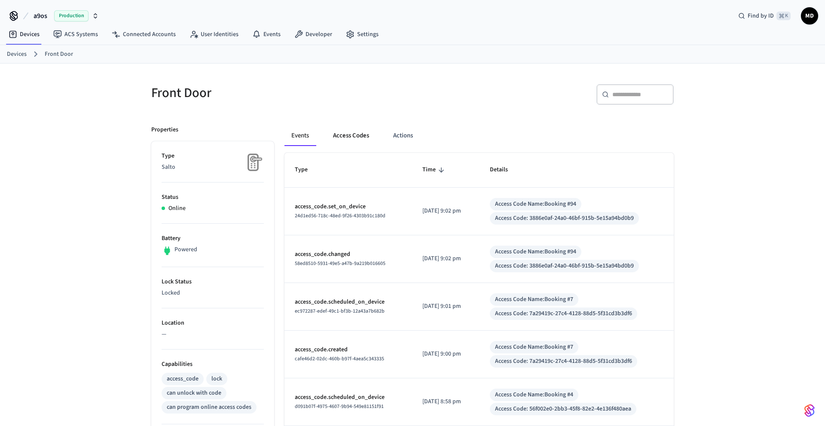
click at [364, 139] on button "Access Codes" at bounding box center [351, 136] width 50 height 21
